Goal: Register for event/course

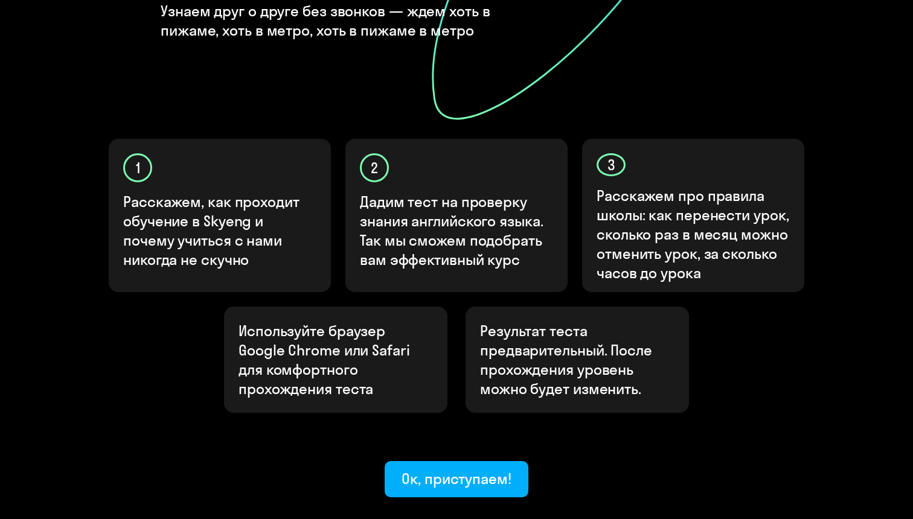
scroll to position [353, 0]
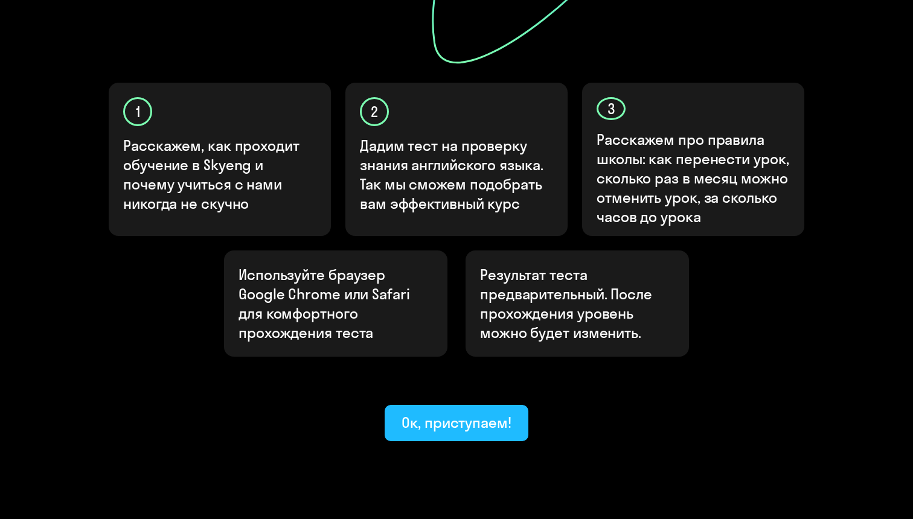
click at [468, 405] on button "Ок, приступаем!" at bounding box center [457, 423] width 144 height 36
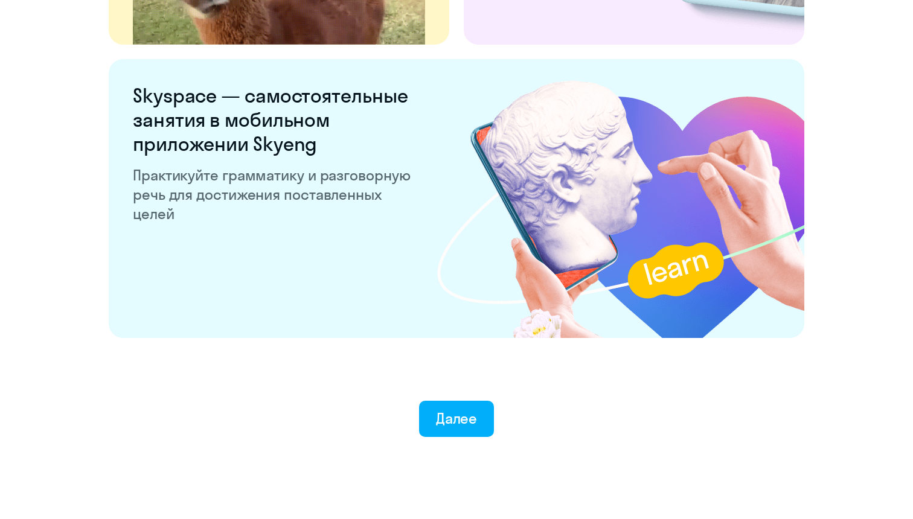
scroll to position [2279, 0]
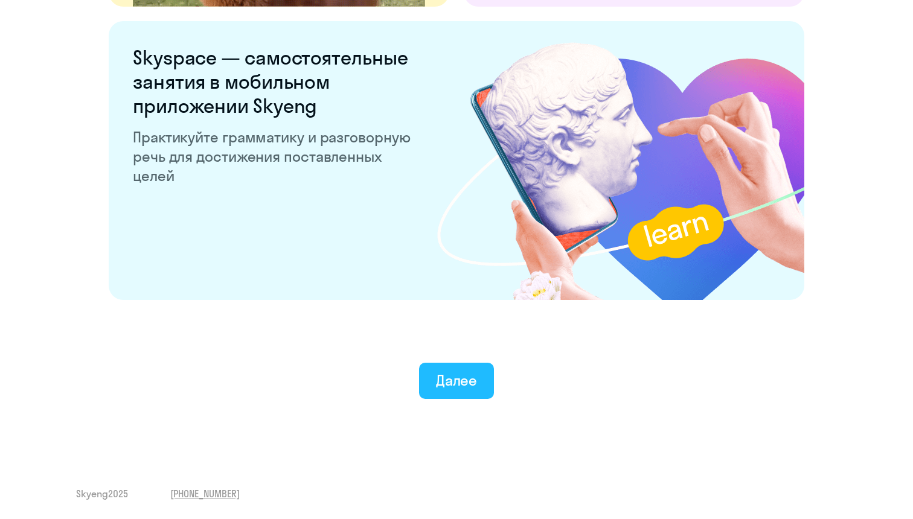
click at [455, 383] on div "Далее" at bounding box center [457, 380] width 42 height 19
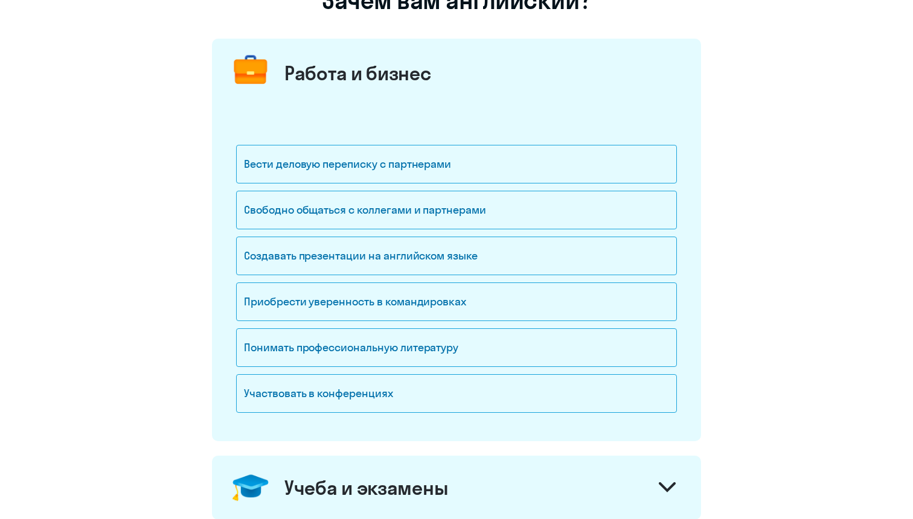
scroll to position [138, 0]
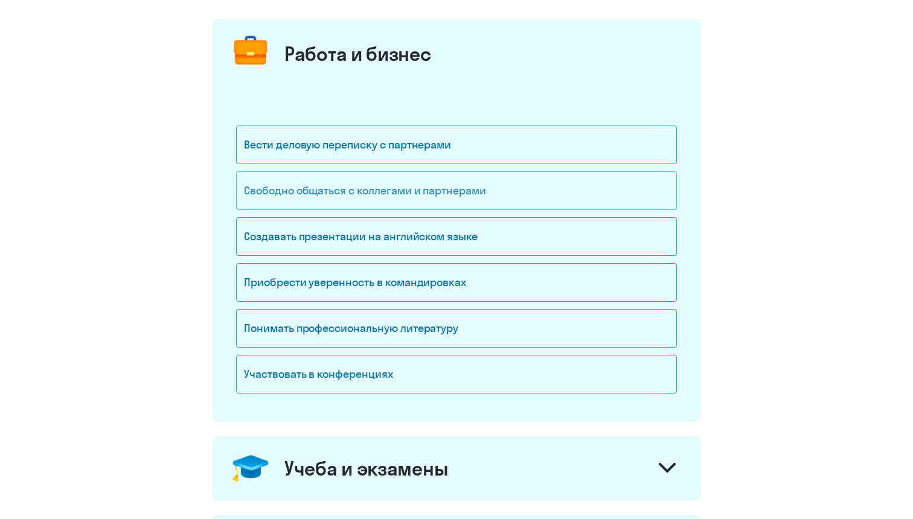
click at [387, 200] on div "Свободно общаться с коллегами и партнерами" at bounding box center [456, 190] width 441 height 39
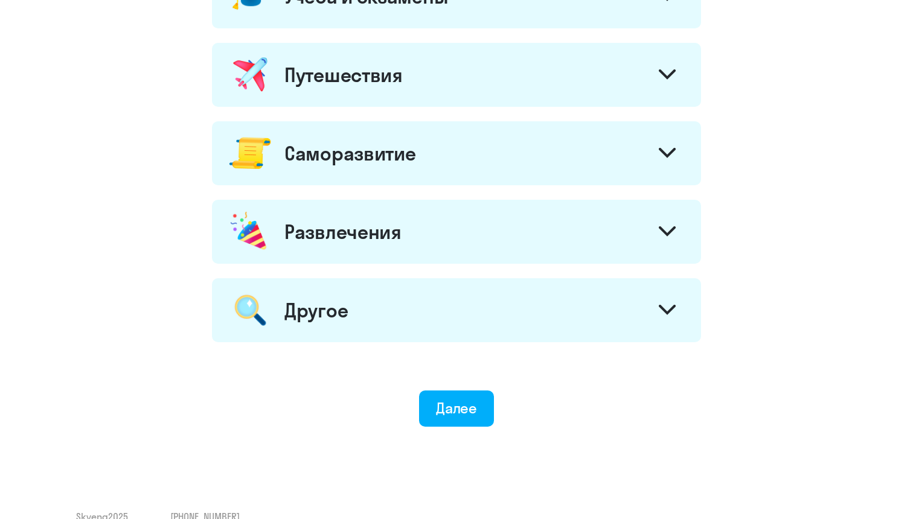
scroll to position [632, 0]
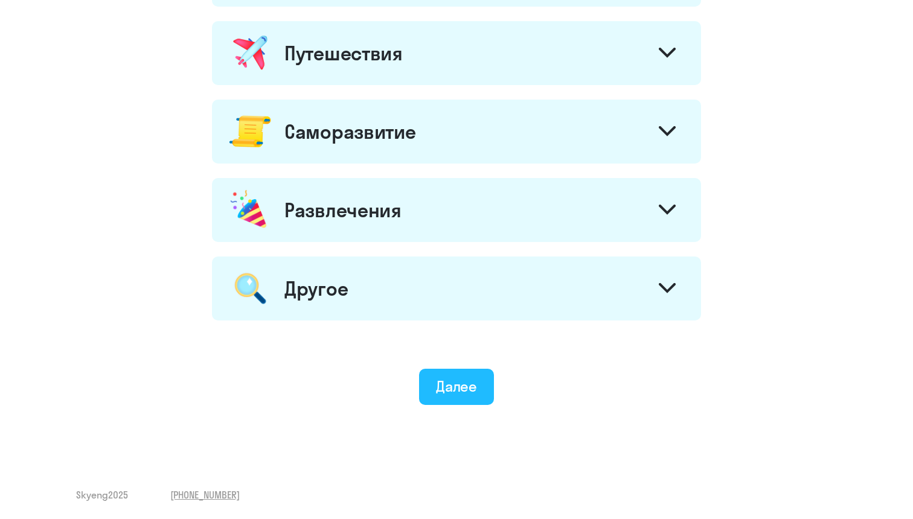
click at [456, 403] on button "Далее" at bounding box center [456, 387] width 75 height 36
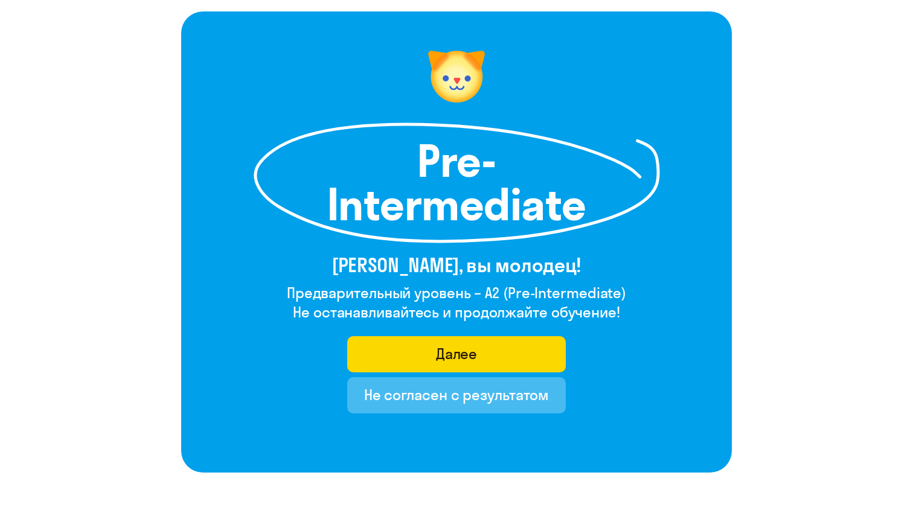
scroll to position [141, 0]
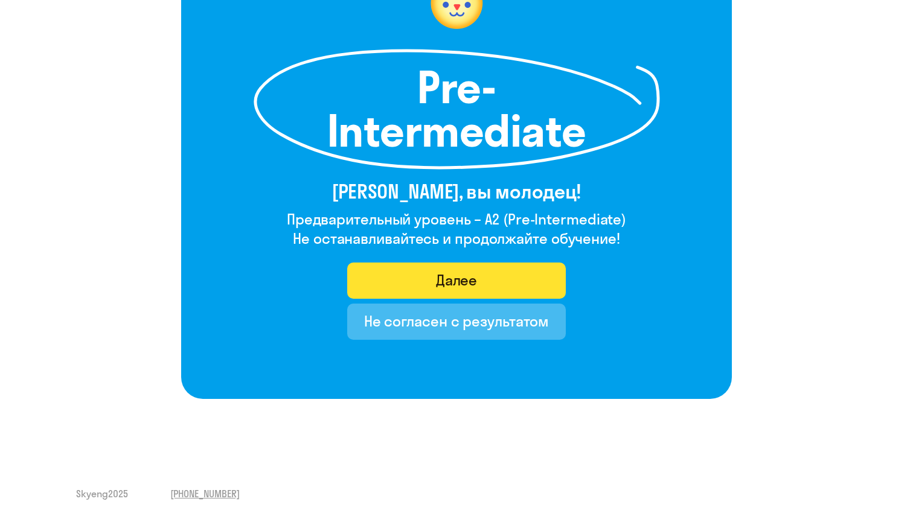
click at [414, 281] on button "Далее" at bounding box center [456, 281] width 219 height 36
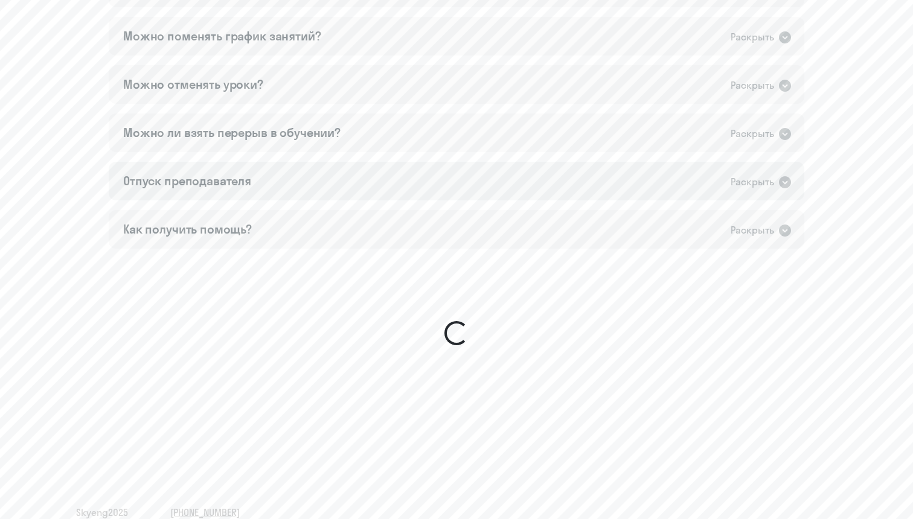
scroll to position [913, 0]
